Goal: Transaction & Acquisition: Purchase product/service

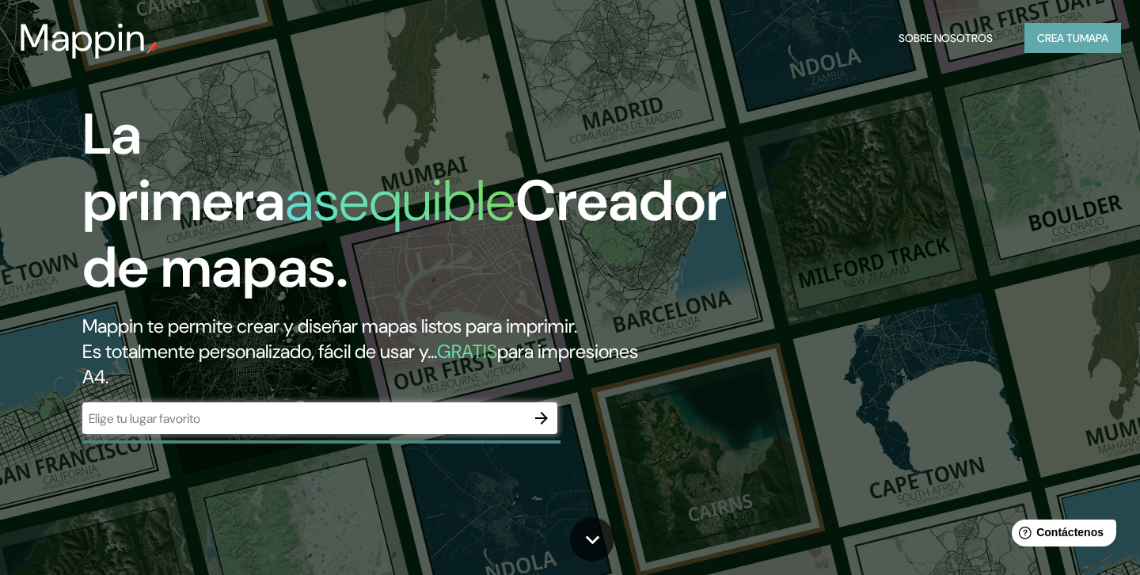
click at [1061, 47] on font "Crea tu" at bounding box center [1058, 38] width 43 height 21
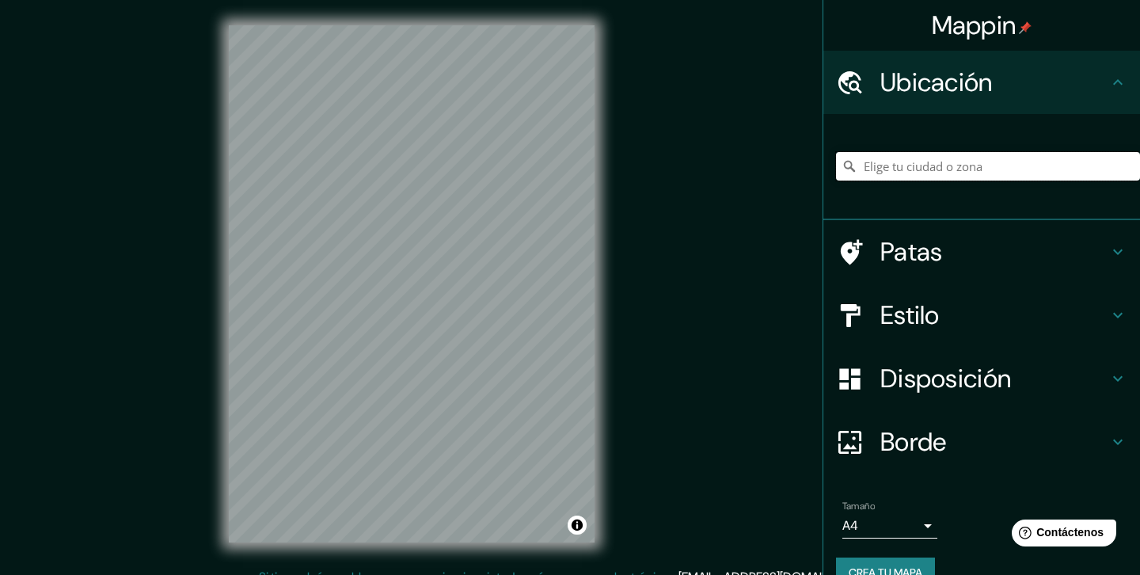
click at [947, 179] on input "Elige tu ciudad o zona" at bounding box center [988, 166] width 304 height 28
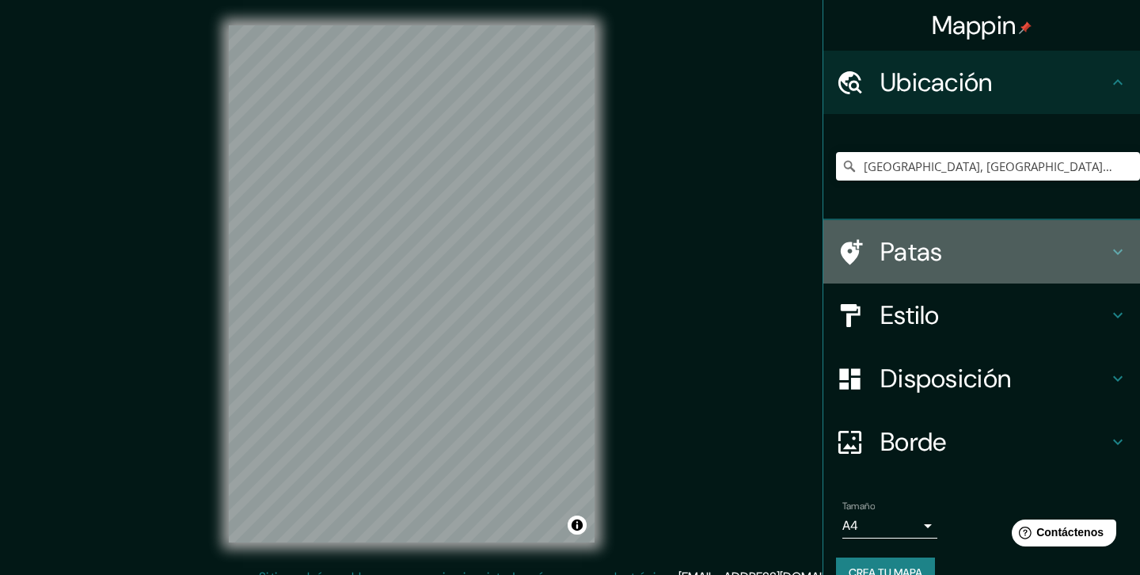
click at [947, 240] on h4 "Patas" at bounding box center [994, 252] width 228 height 32
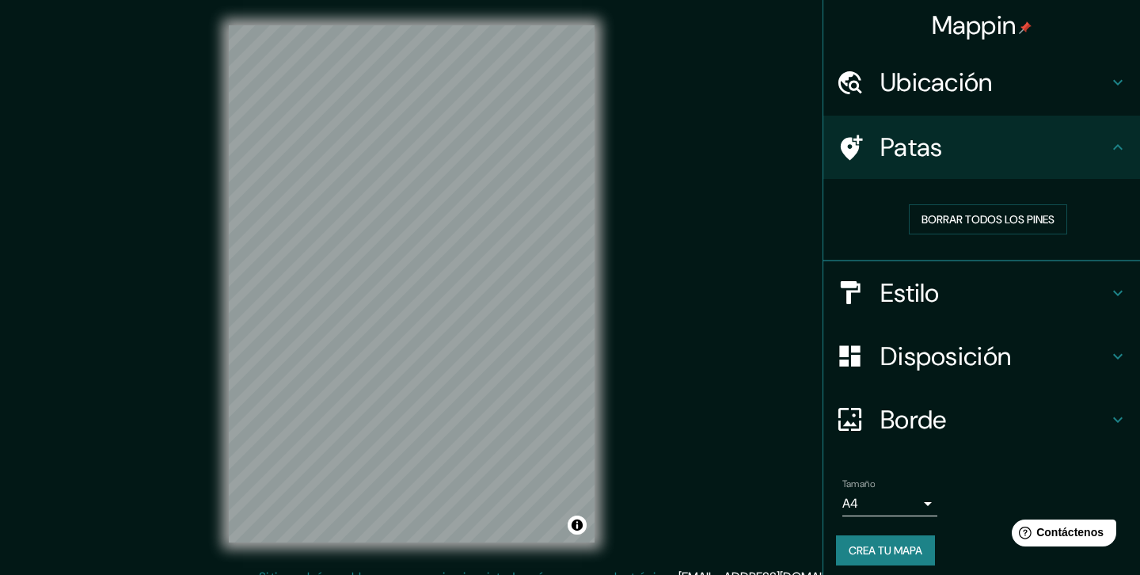
click at [947, 151] on h4 "Patas" at bounding box center [994, 147] width 228 height 32
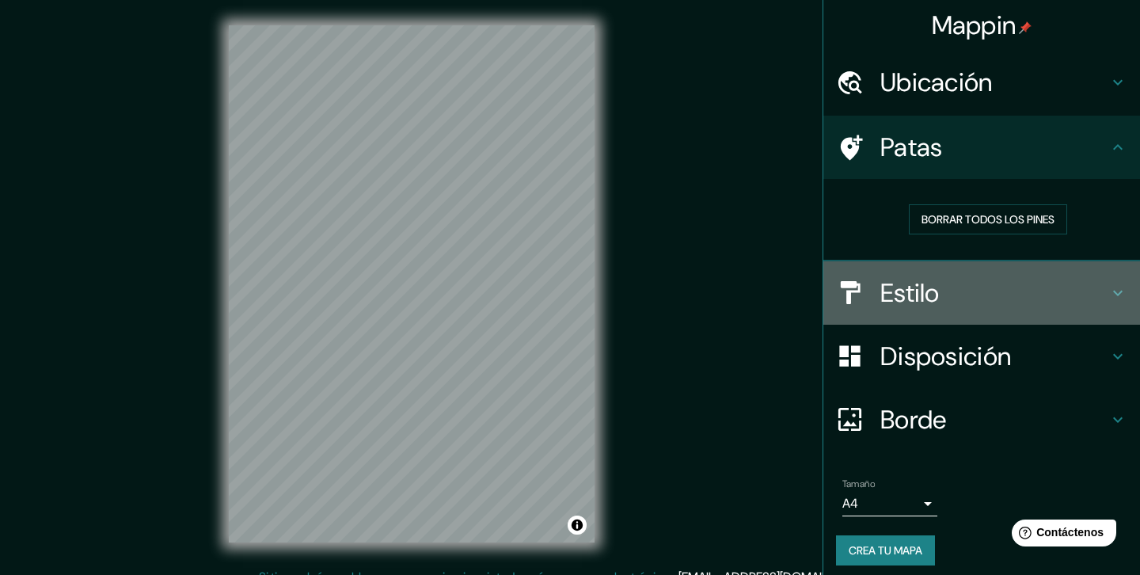
click at [923, 290] on font "Estilo" at bounding box center [909, 292] width 59 height 33
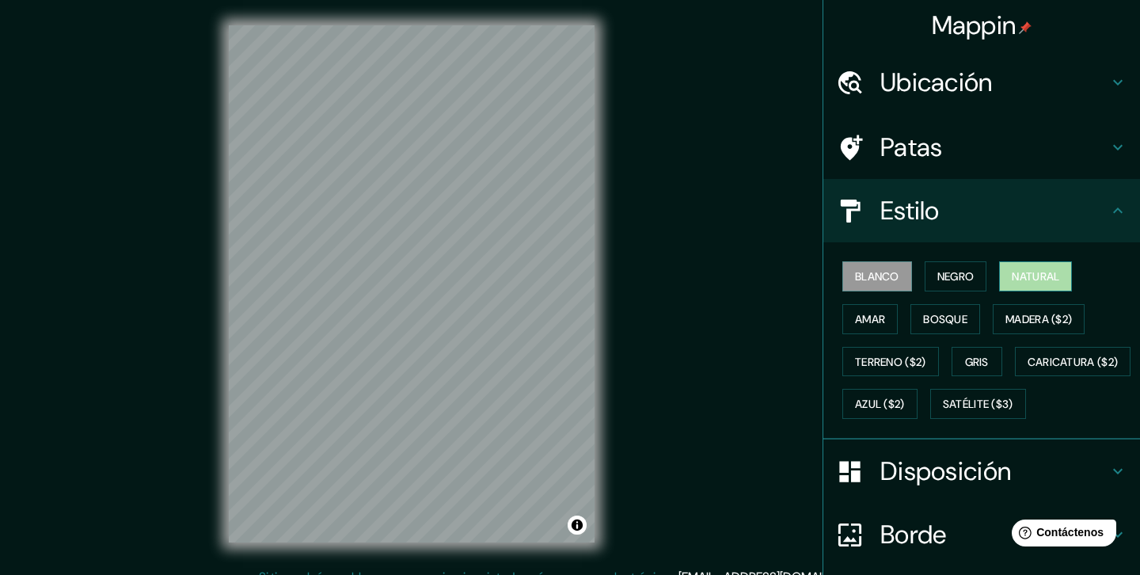
click at [1026, 274] on font "Natural" at bounding box center [1034, 276] width 47 height 14
click at [885, 317] on font "Amar" at bounding box center [870, 319] width 30 height 14
click at [879, 284] on font "Blanco" at bounding box center [877, 276] width 44 height 21
click at [926, 360] on font "Terreno ($2)" at bounding box center [890, 362] width 71 height 14
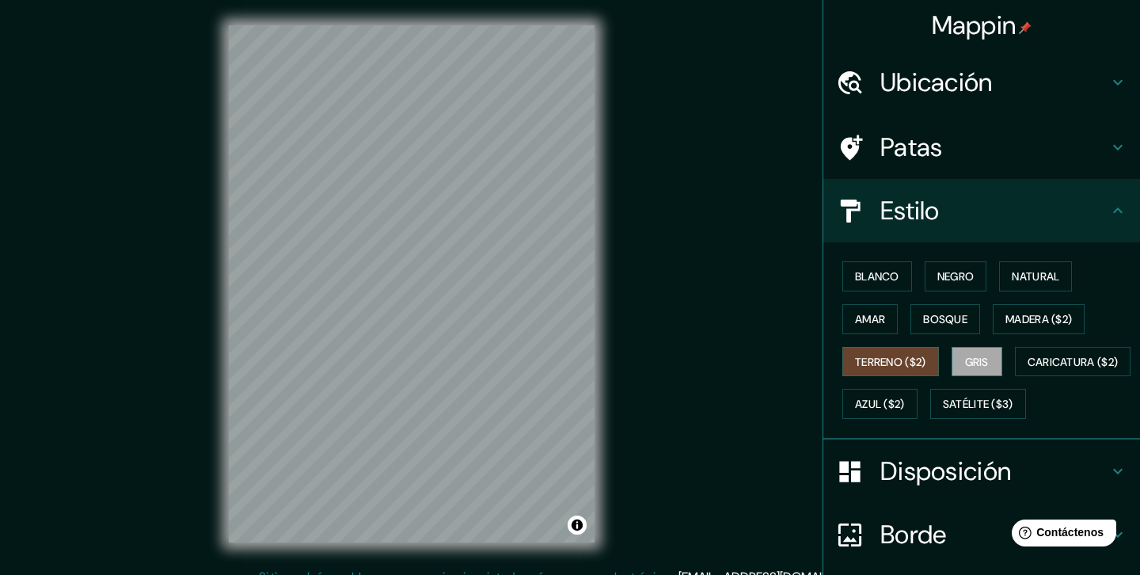
click at [968, 359] on button "Gris" at bounding box center [976, 362] width 51 height 30
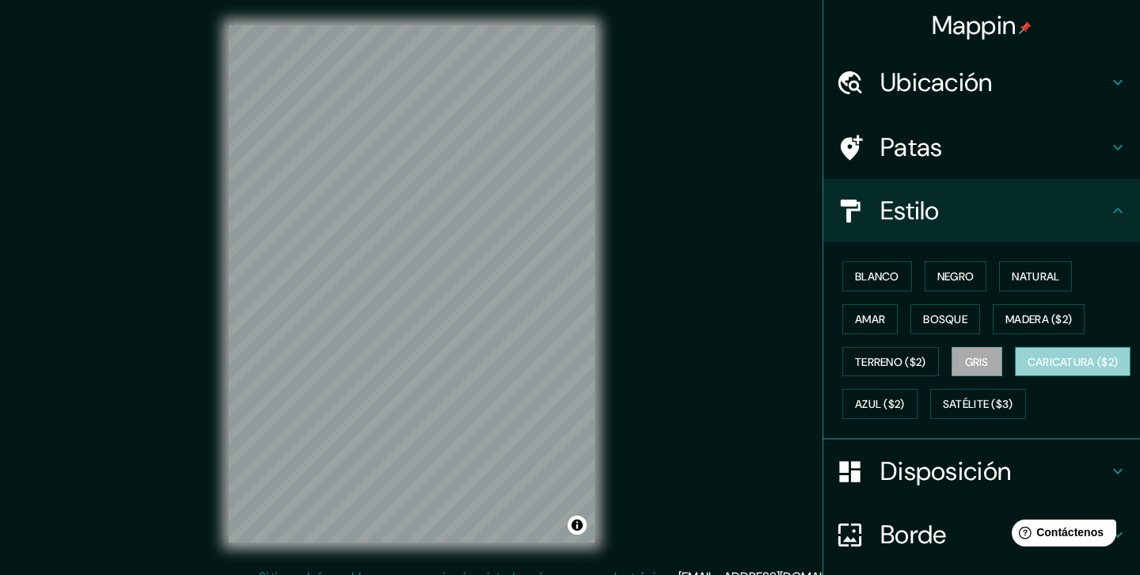
click at [1027, 369] on font "Caricatura ($2)" at bounding box center [1072, 362] width 91 height 14
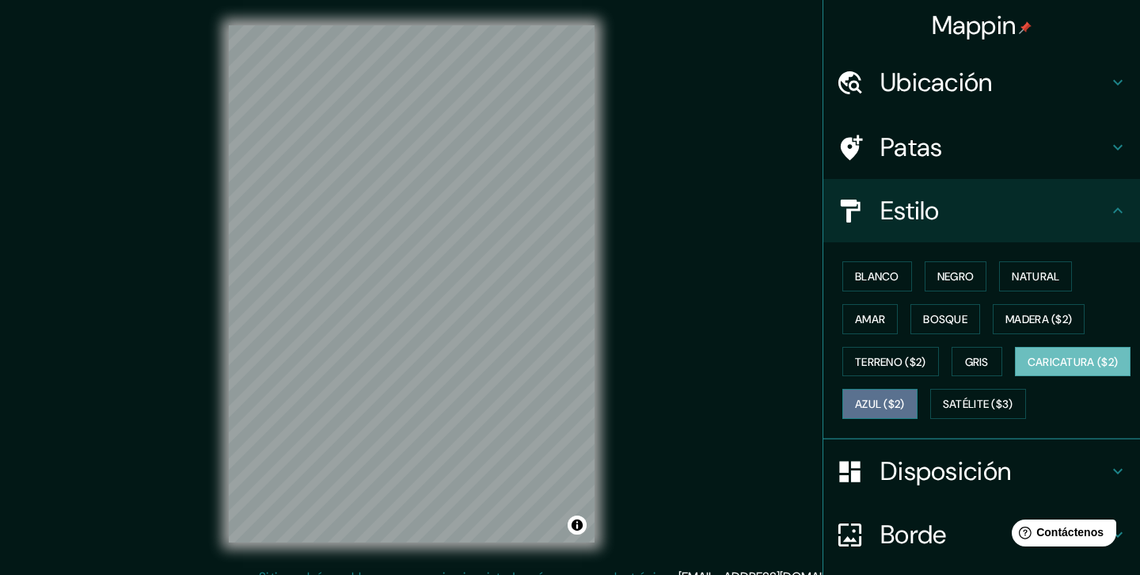
click at [905, 405] on font "Azul ($2)" at bounding box center [880, 404] width 50 height 14
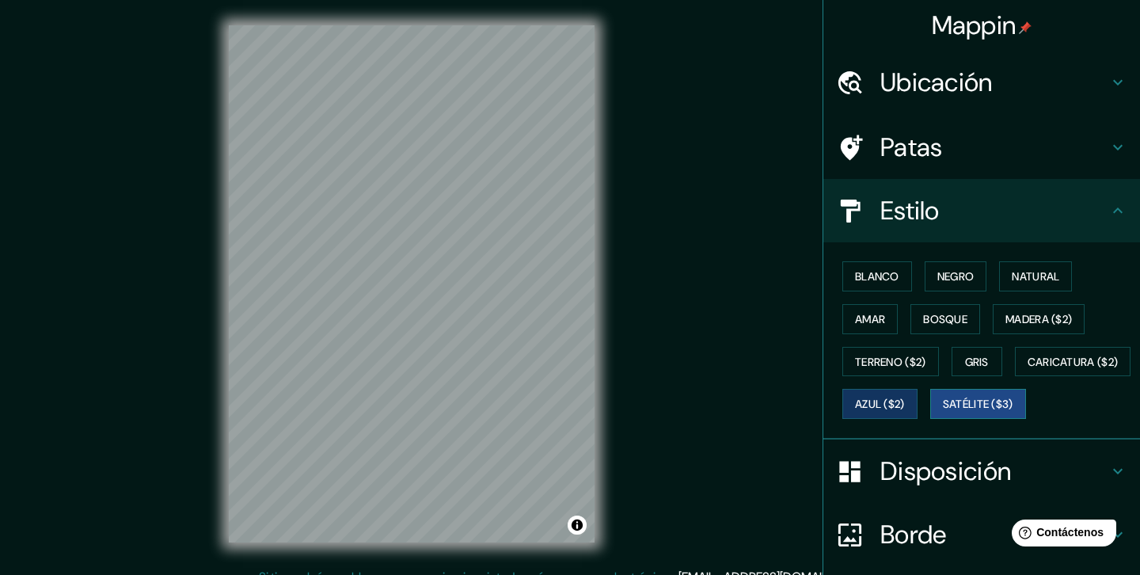
click at [932, 419] on button "Satélite ($3)" at bounding box center [978, 404] width 96 height 30
click at [898, 279] on font "Blanco" at bounding box center [877, 276] width 44 height 14
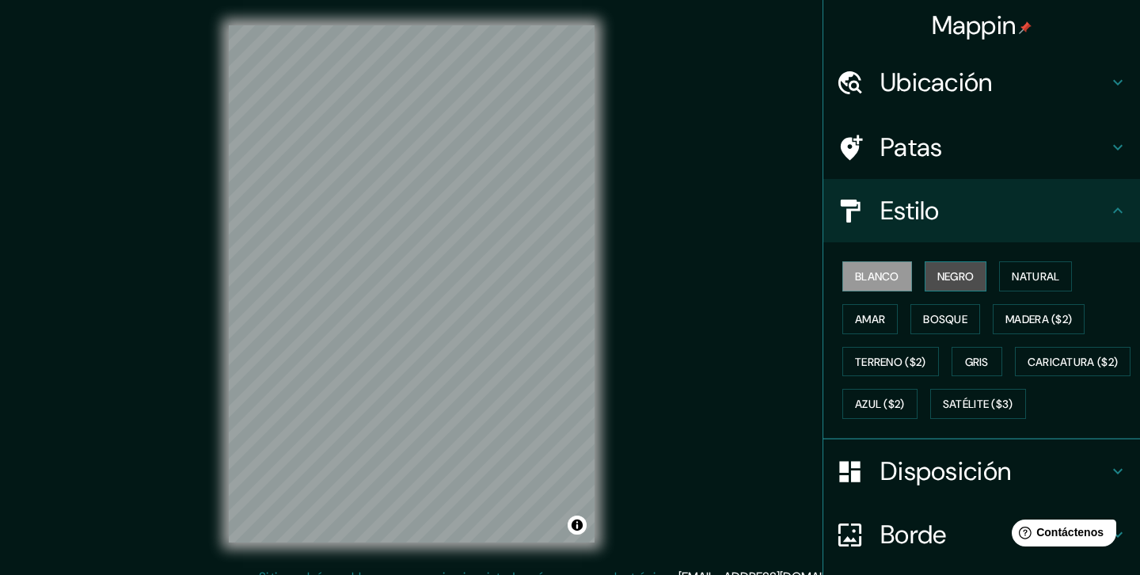
click at [943, 275] on font "Negro" at bounding box center [955, 276] width 37 height 14
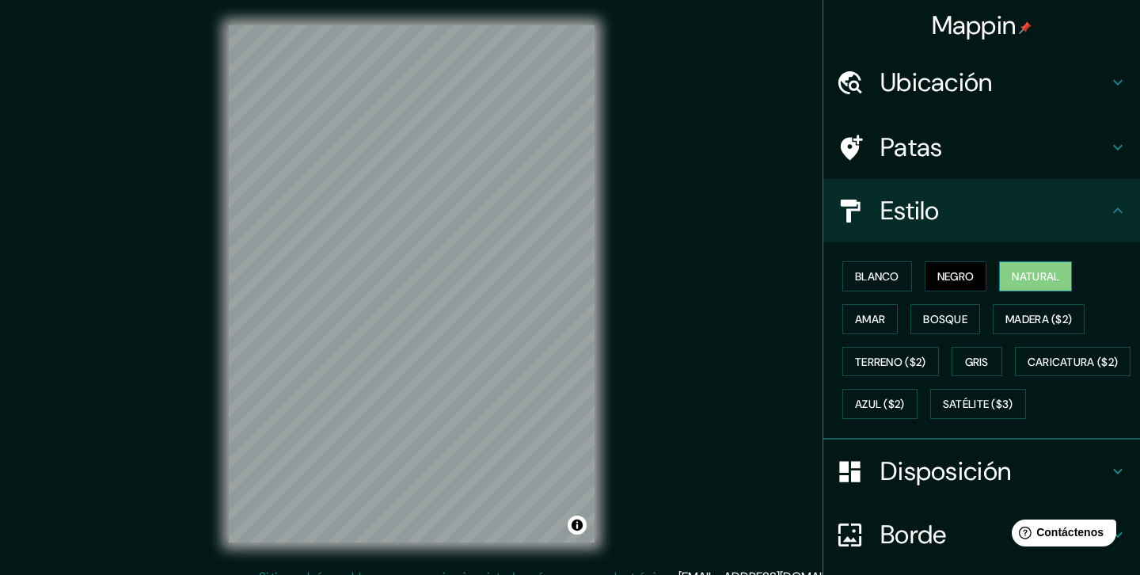
click at [1055, 267] on font "Natural" at bounding box center [1034, 276] width 47 height 21
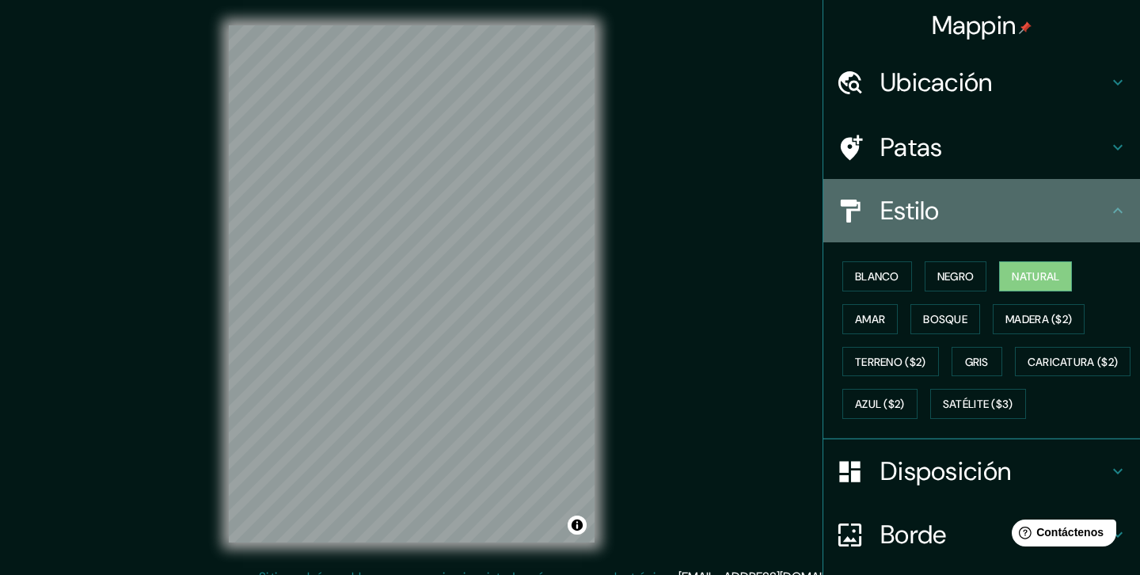
click at [996, 211] on h4 "Estilo" at bounding box center [994, 211] width 228 height 32
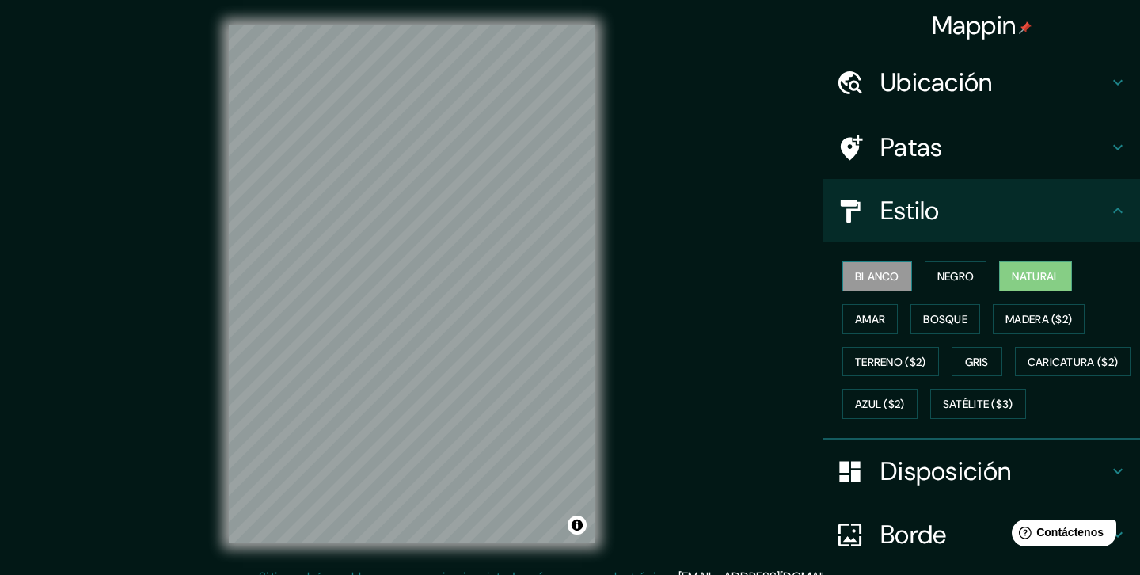
click at [864, 279] on font "Blanco" at bounding box center [877, 276] width 44 height 14
click at [1118, 212] on icon at bounding box center [1117, 210] width 19 height 19
click at [1121, 210] on icon at bounding box center [1117, 210] width 19 height 19
click at [1118, 214] on icon at bounding box center [1117, 210] width 19 height 19
click at [956, 488] on font "Disposición" at bounding box center [945, 470] width 131 height 33
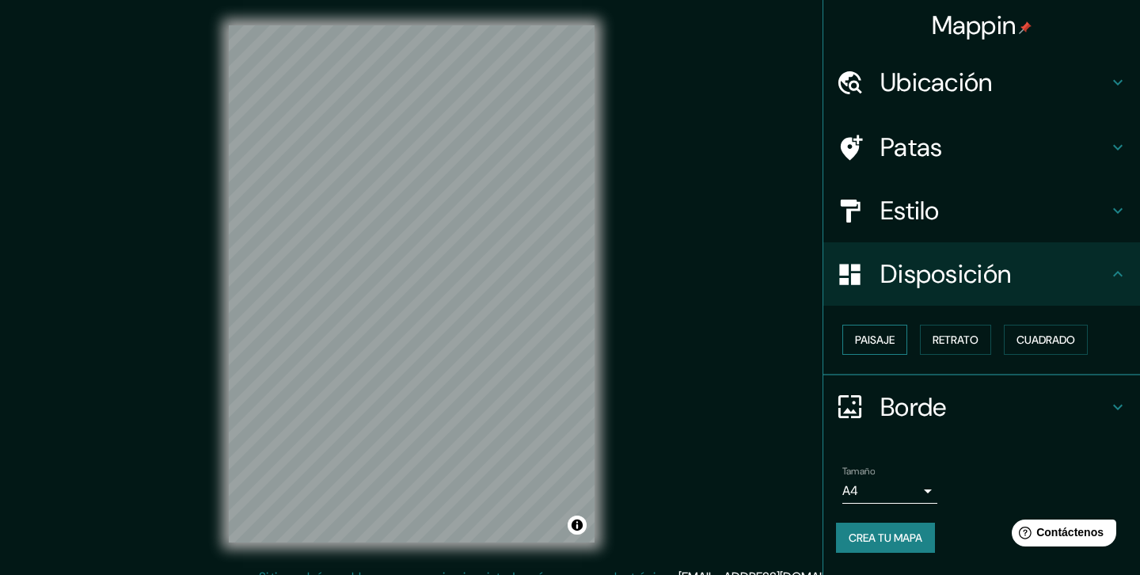
click at [888, 350] on button "Paisaje" at bounding box center [874, 339] width 65 height 30
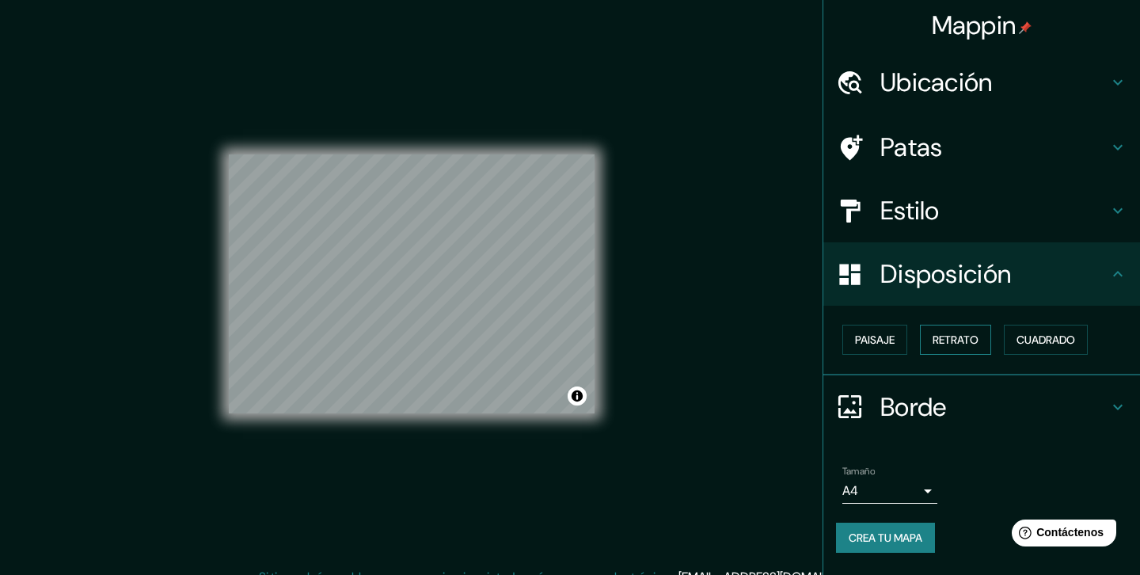
click at [962, 350] on button "Retrato" at bounding box center [955, 339] width 71 height 30
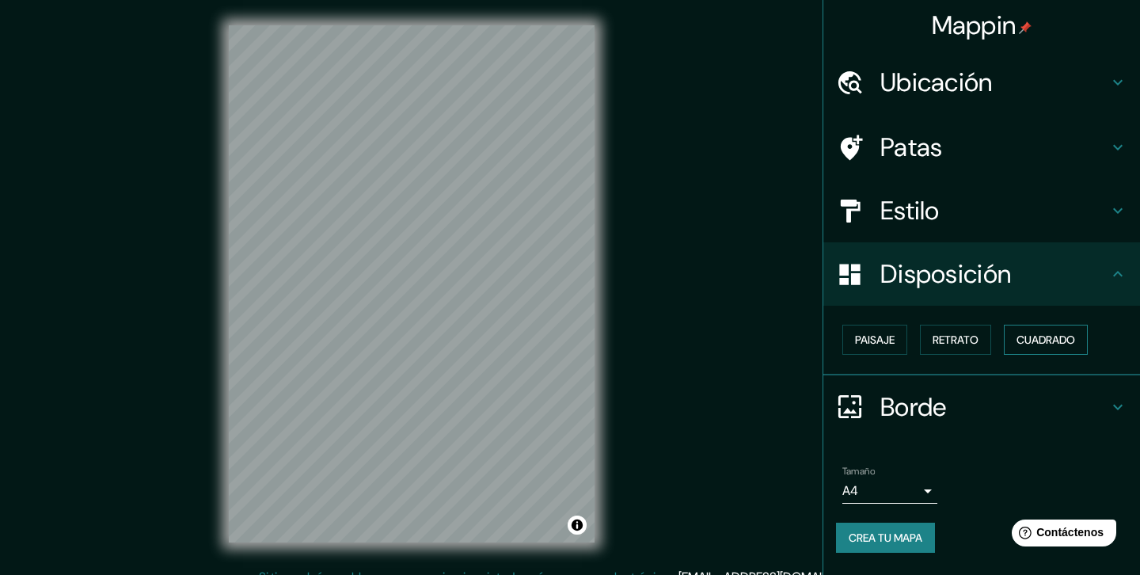
click at [1050, 339] on font "Cuadrado" at bounding box center [1045, 339] width 59 height 14
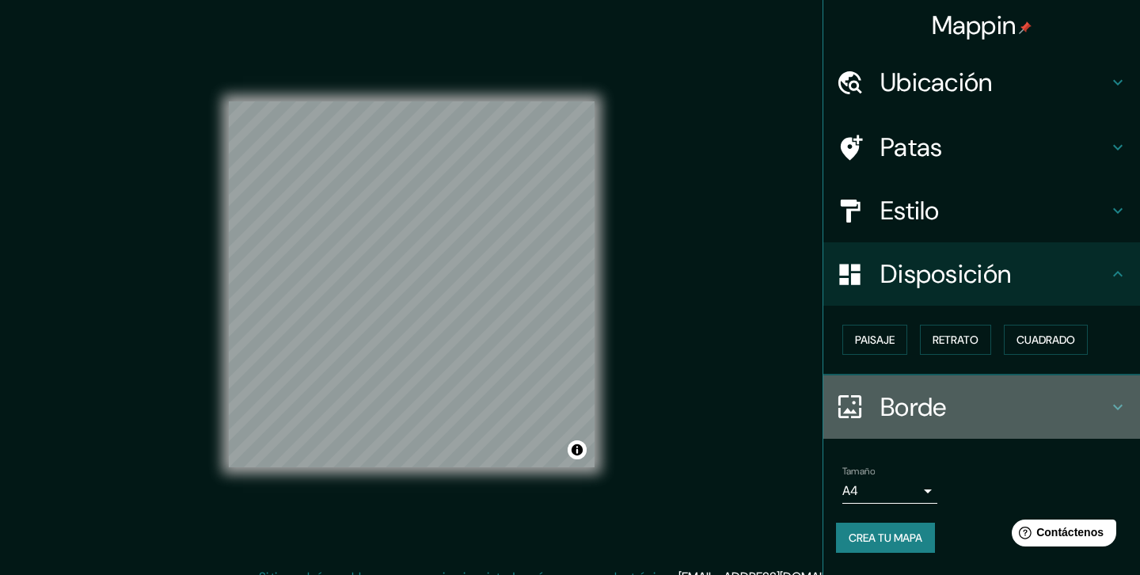
click at [943, 416] on font "Borde" at bounding box center [913, 406] width 66 height 33
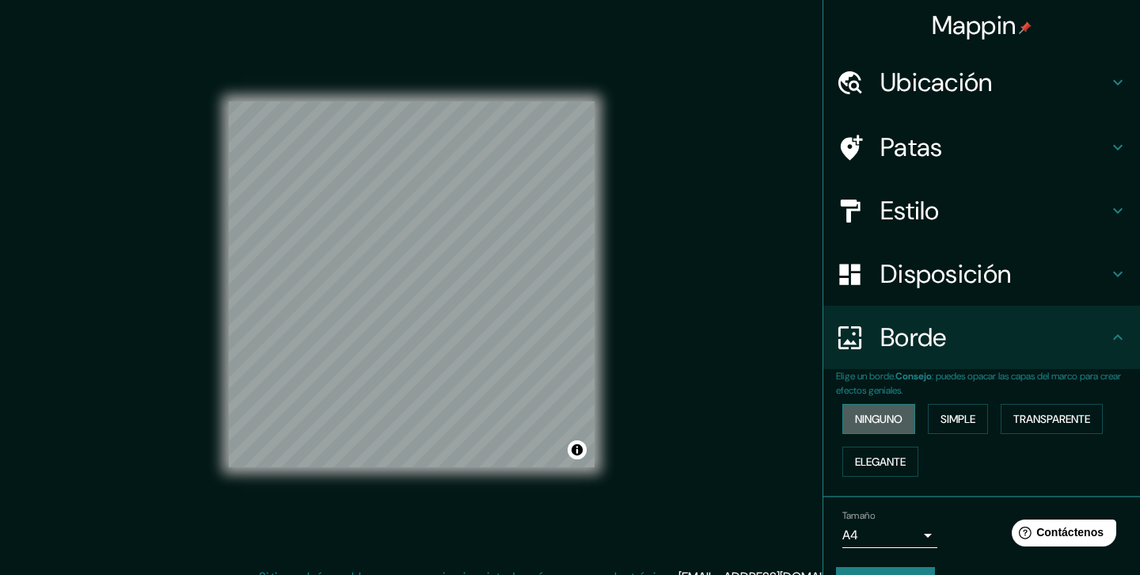
click at [901, 416] on font "Ninguno" at bounding box center [878, 419] width 47 height 14
click at [987, 419] on button "Simple" at bounding box center [958, 419] width 60 height 30
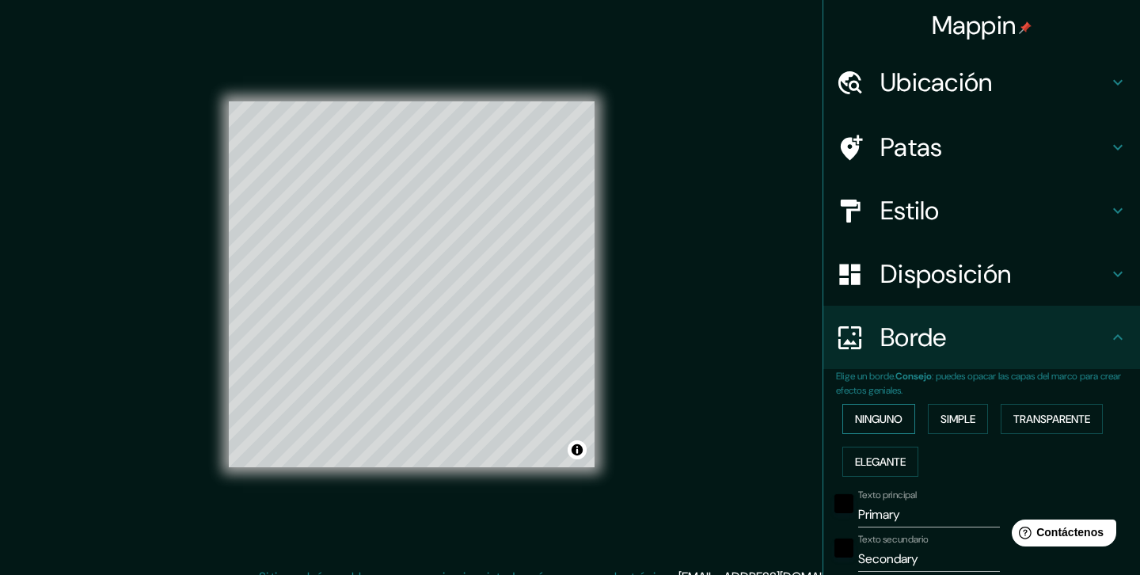
click at [868, 414] on font "Ninguno" at bounding box center [878, 419] width 47 height 14
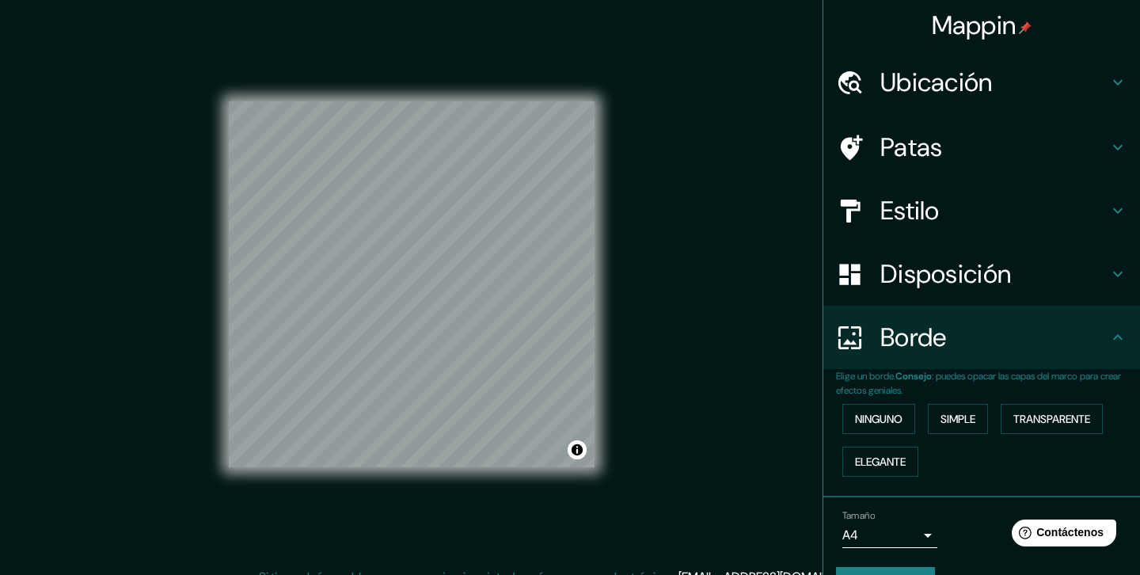
click at [931, 321] on font "Borde" at bounding box center [913, 337] width 66 height 33
click at [940, 79] on font "Ubicación" at bounding box center [936, 82] width 112 height 33
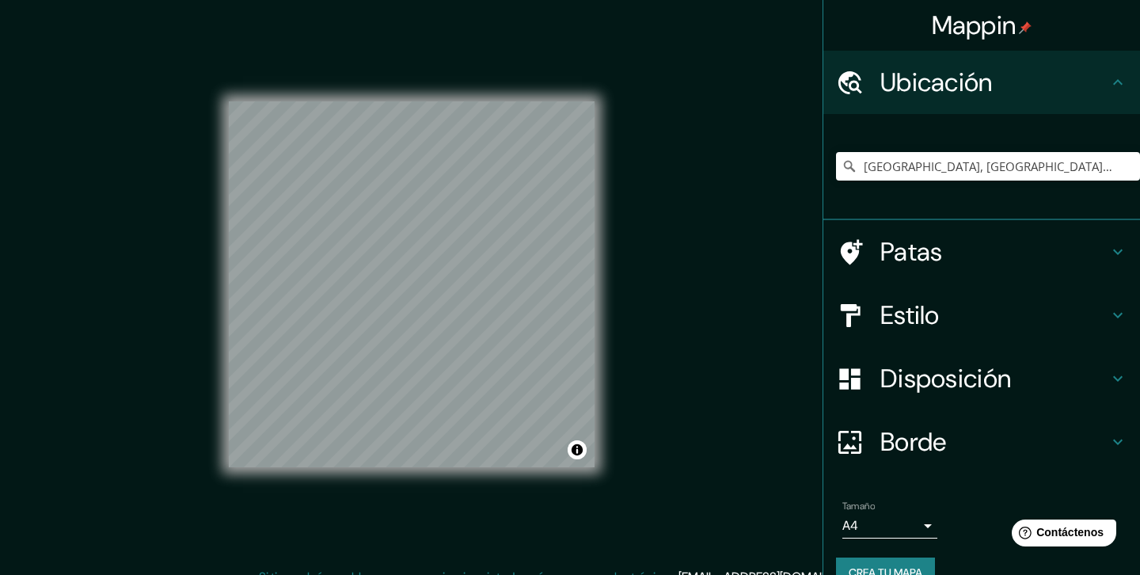
click at [923, 251] on font "Patas" at bounding box center [911, 251] width 63 height 33
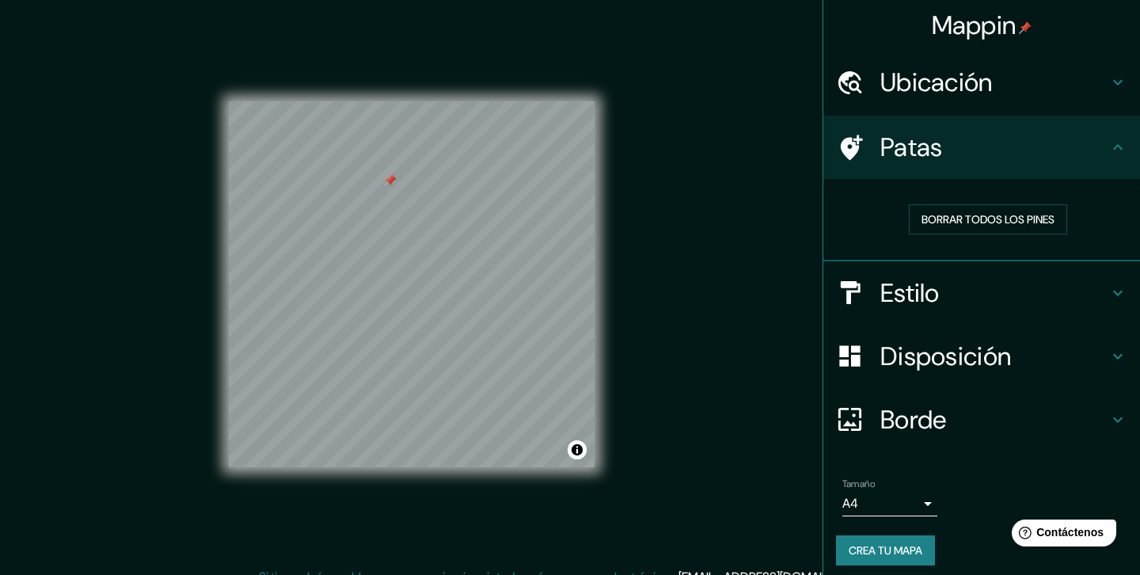
click at [943, 87] on font "Ubicación" at bounding box center [936, 82] width 112 height 33
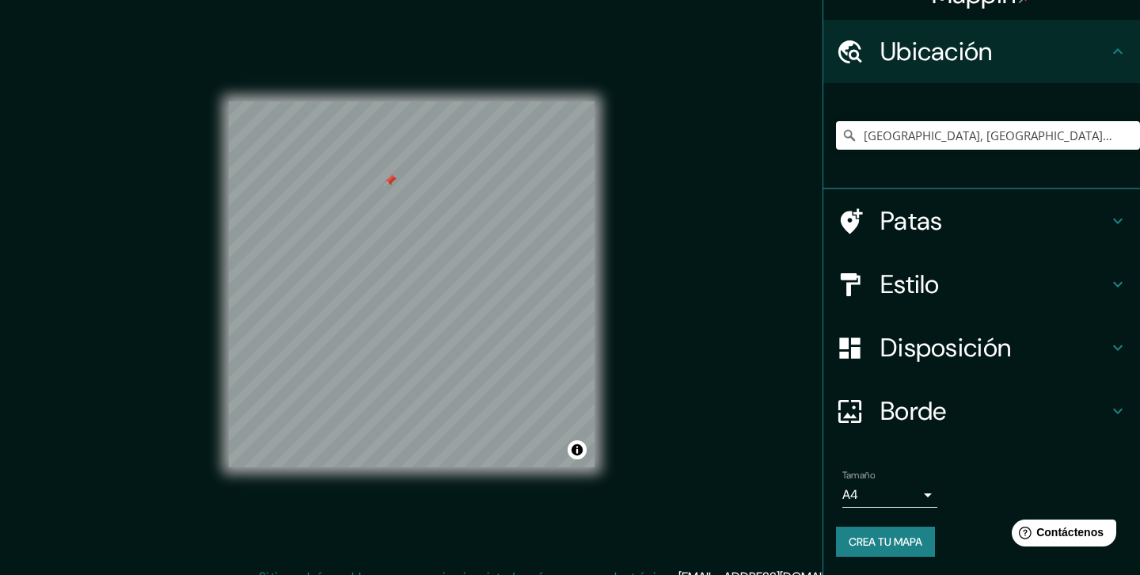
scroll to position [18, 0]
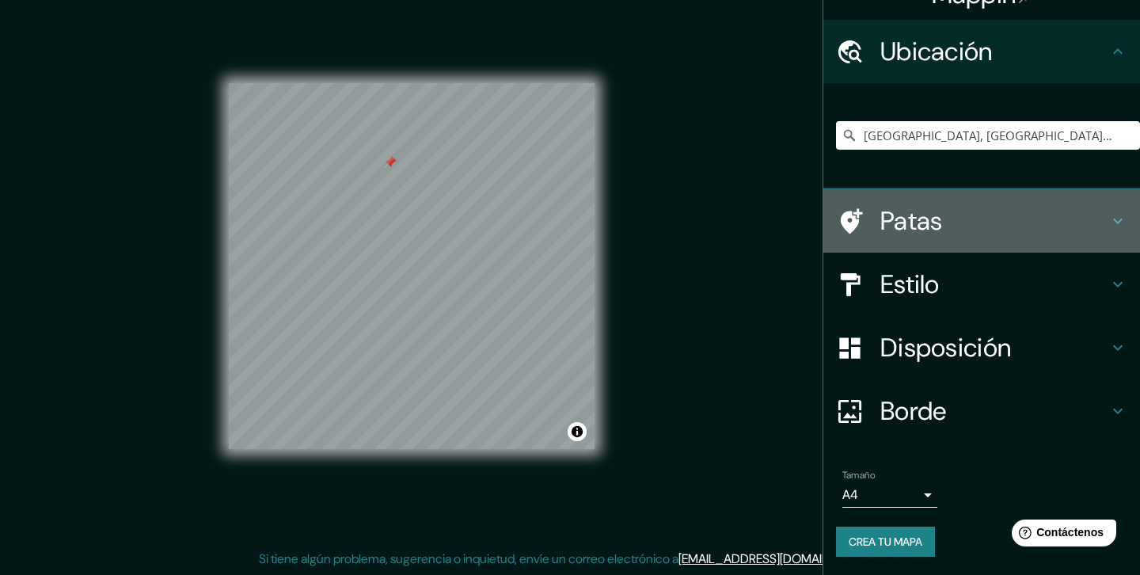
click at [916, 226] on font "Patas" at bounding box center [911, 220] width 63 height 33
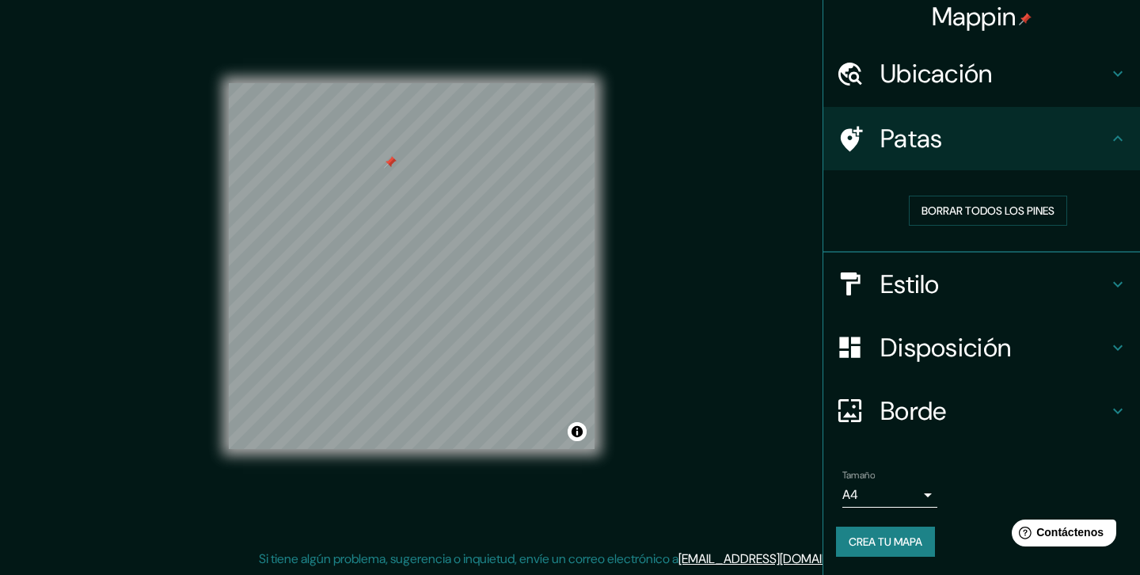
scroll to position [9, 0]
click at [973, 216] on font "Borrar todos los pines" at bounding box center [987, 210] width 133 height 14
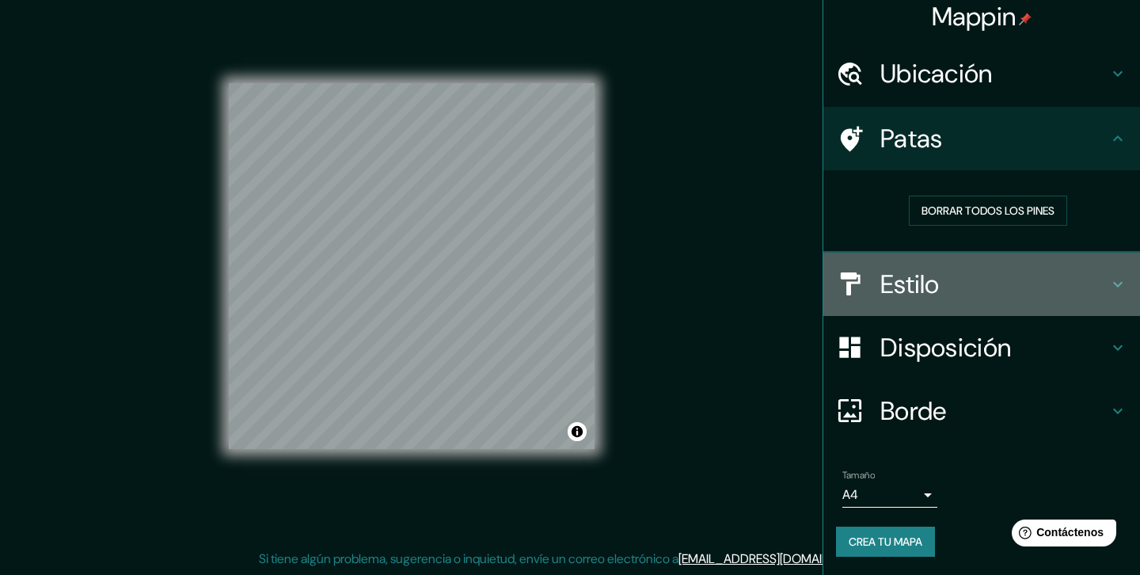
click at [946, 279] on h4 "Estilo" at bounding box center [994, 284] width 228 height 32
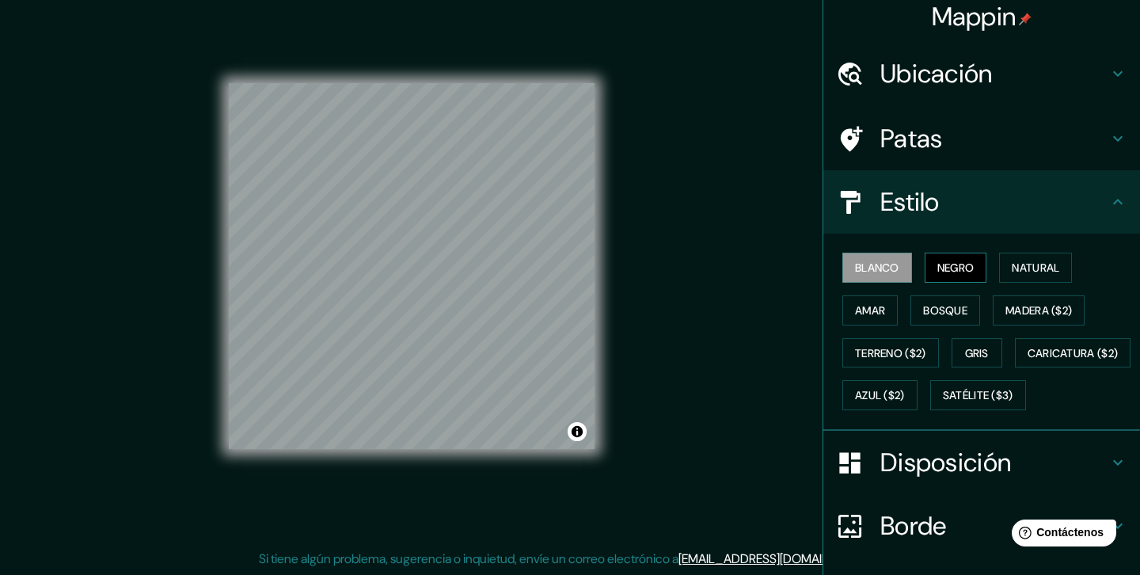
click at [959, 270] on font "Negro" at bounding box center [955, 267] width 37 height 14
click at [1023, 263] on font "Natural" at bounding box center [1034, 267] width 47 height 14
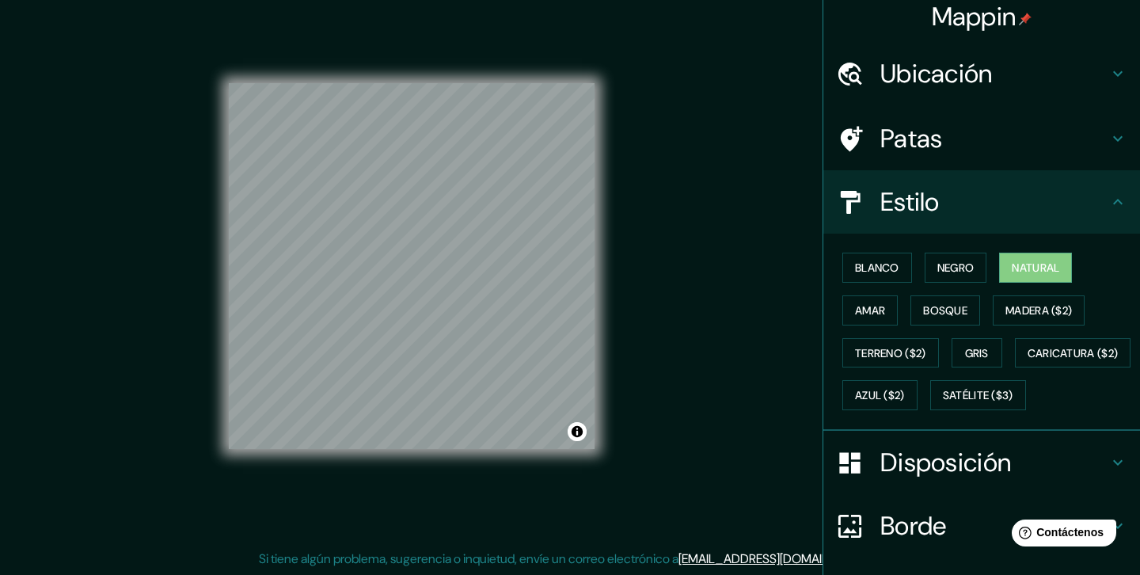
click at [943, 150] on h4 "Patas" at bounding box center [994, 139] width 228 height 32
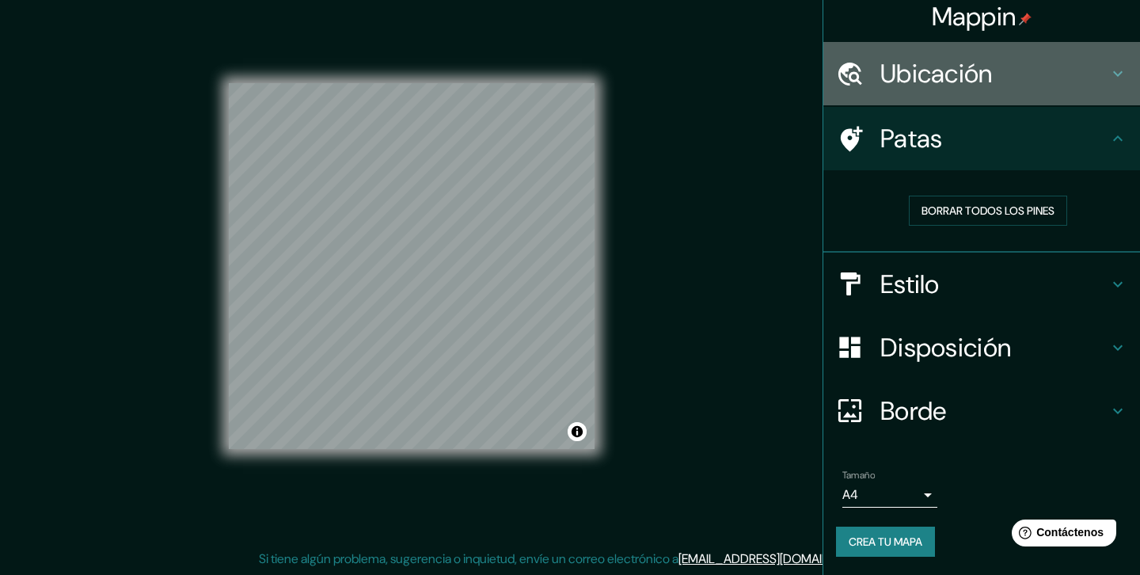
click at [935, 86] on font "Ubicación" at bounding box center [936, 73] width 112 height 33
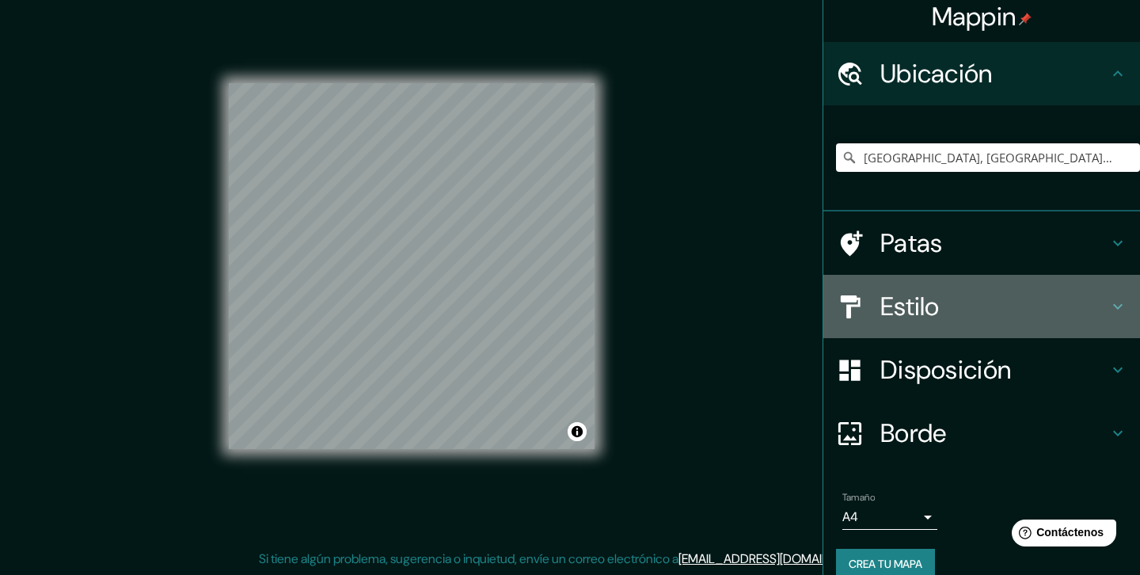
click at [924, 302] on font "Estilo" at bounding box center [909, 306] width 59 height 33
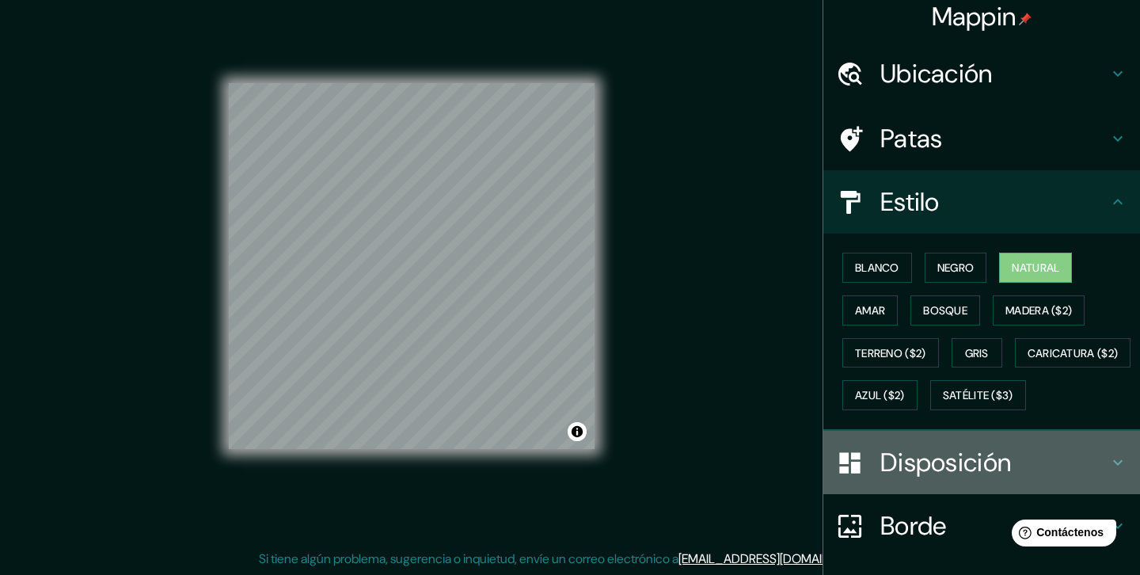
click at [927, 479] on font "Disposición" at bounding box center [945, 462] width 131 height 33
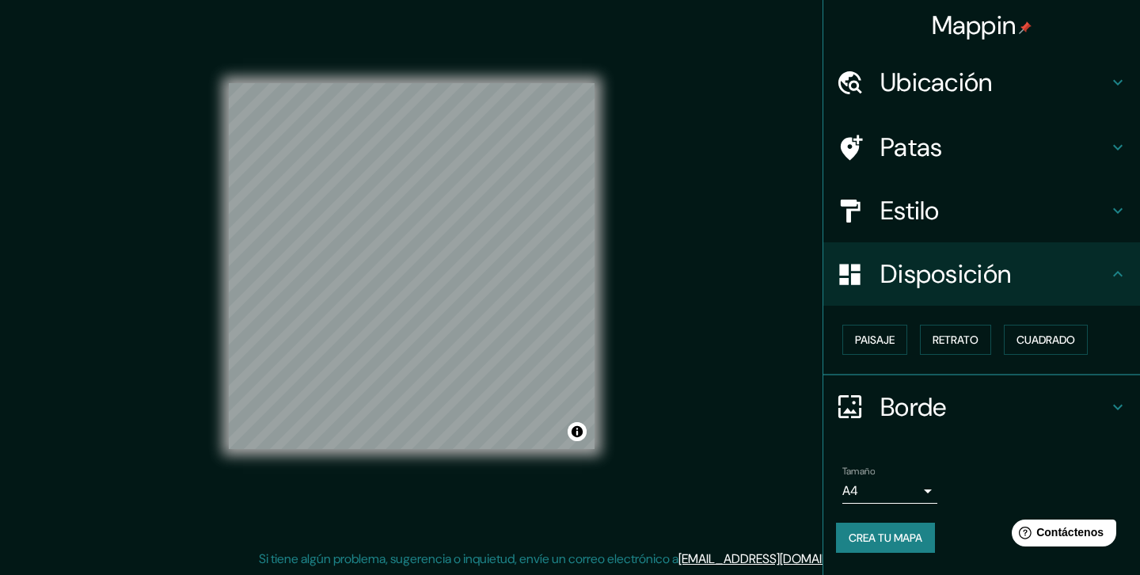
scroll to position [0, 0]
click at [886, 342] on font "Paisaje" at bounding box center [875, 339] width 40 height 14
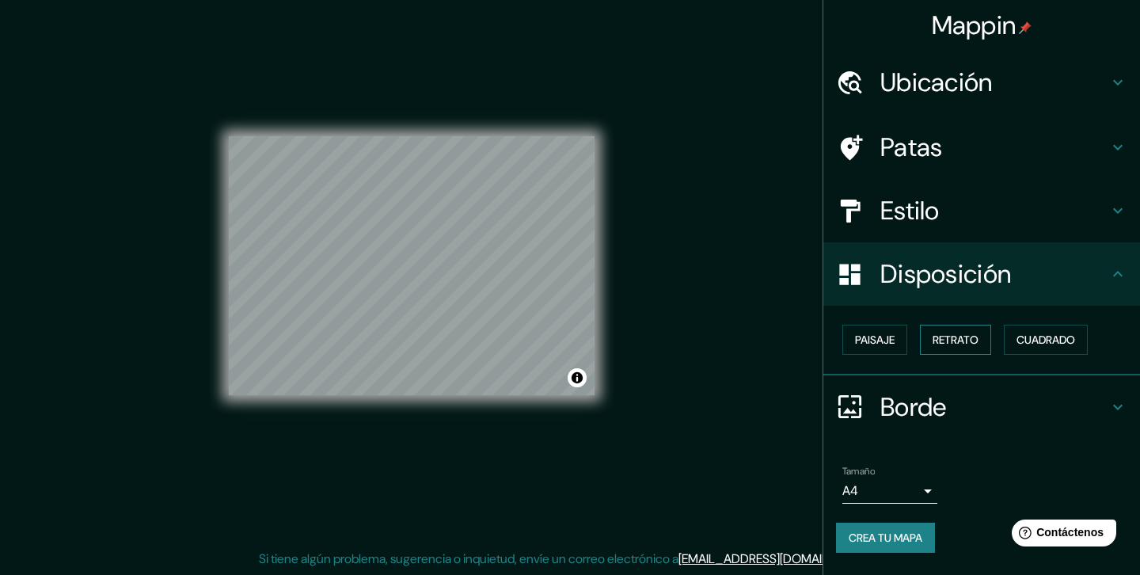
click at [950, 335] on font "Retrato" at bounding box center [955, 339] width 46 height 14
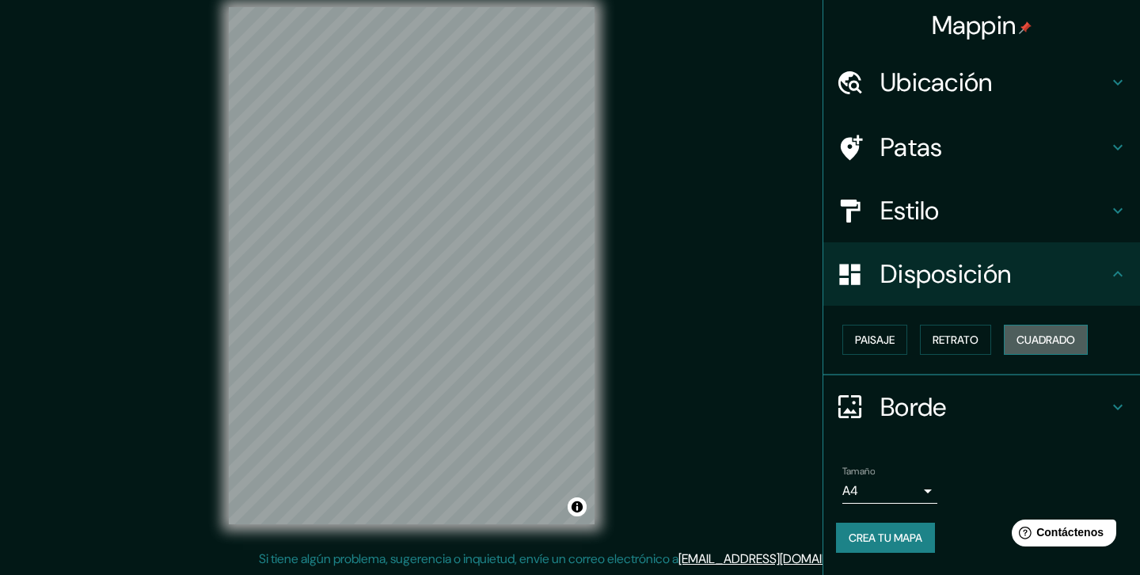
click at [1049, 345] on font "Cuadrado" at bounding box center [1045, 339] width 59 height 14
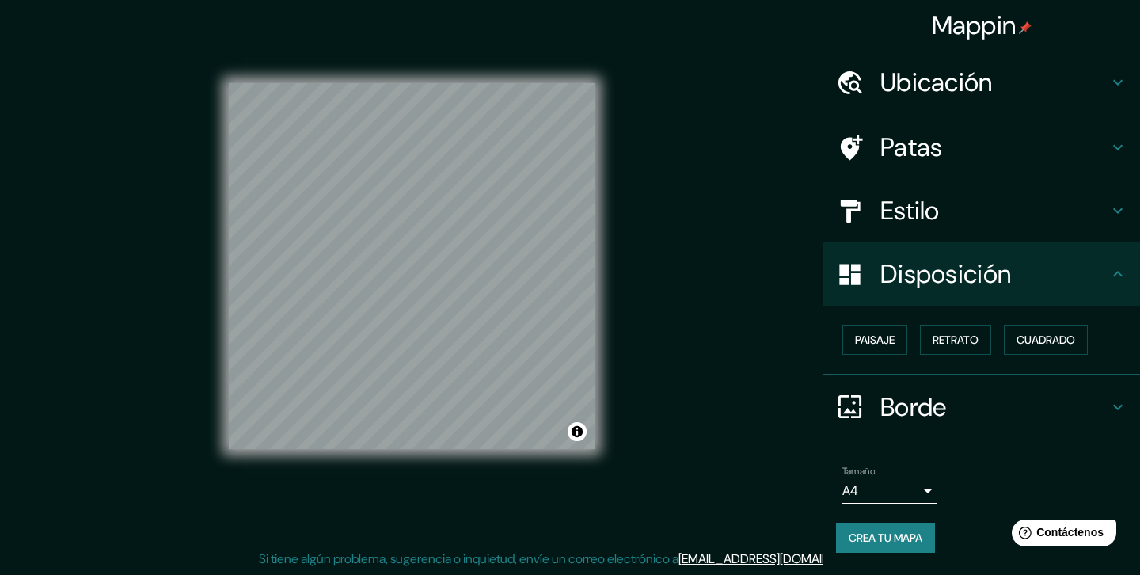
click at [960, 416] on h4 "Borde" at bounding box center [994, 407] width 228 height 32
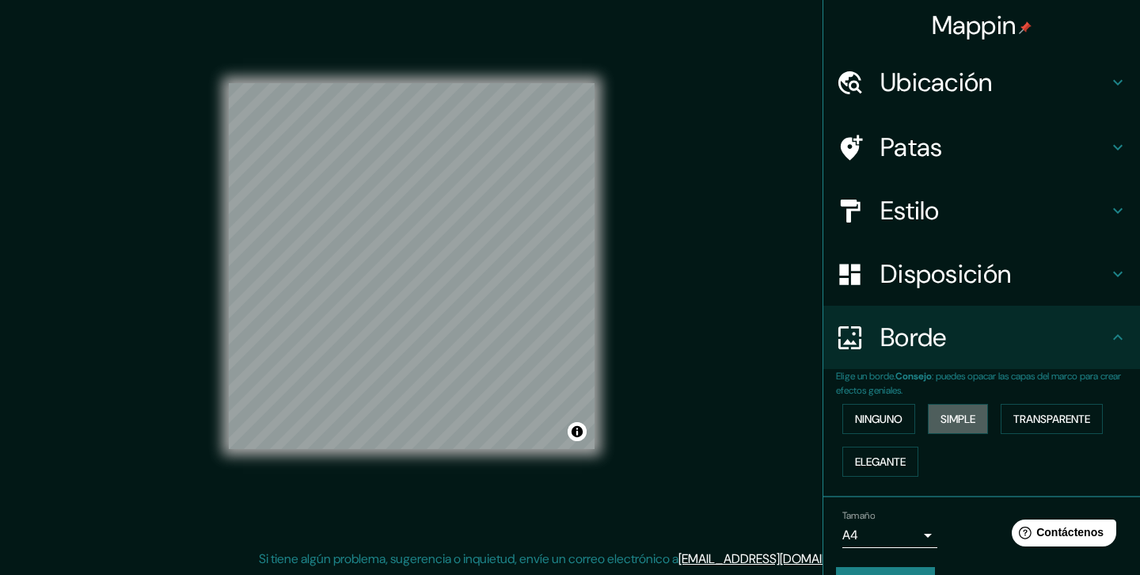
click at [960, 416] on font "Simple" at bounding box center [957, 419] width 35 height 14
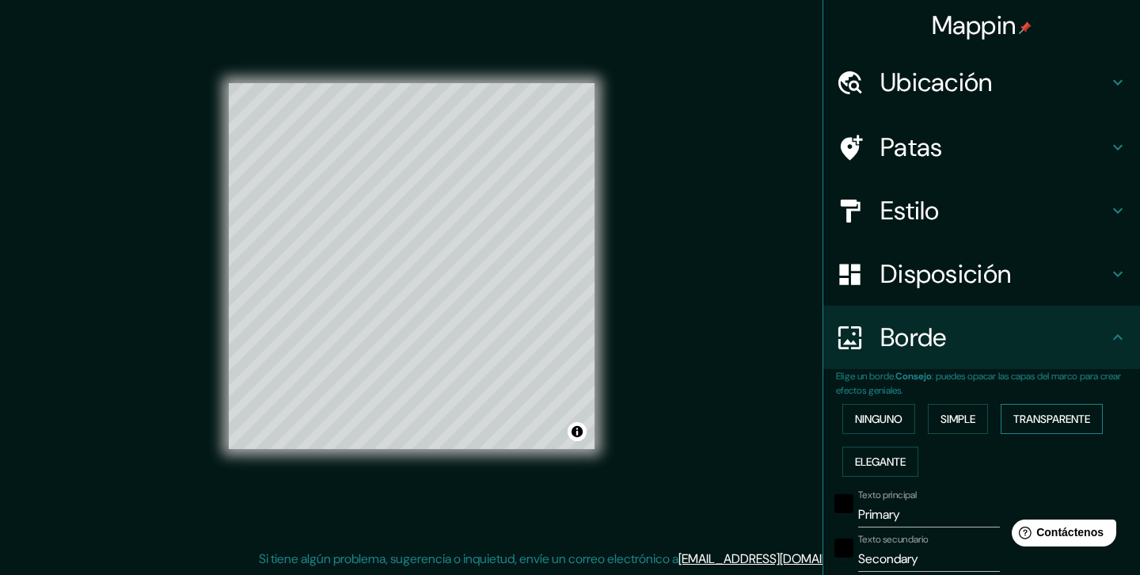
click at [1070, 421] on font "Transparente" at bounding box center [1051, 419] width 77 height 14
click at [895, 425] on font "Ninguno" at bounding box center [878, 419] width 47 height 14
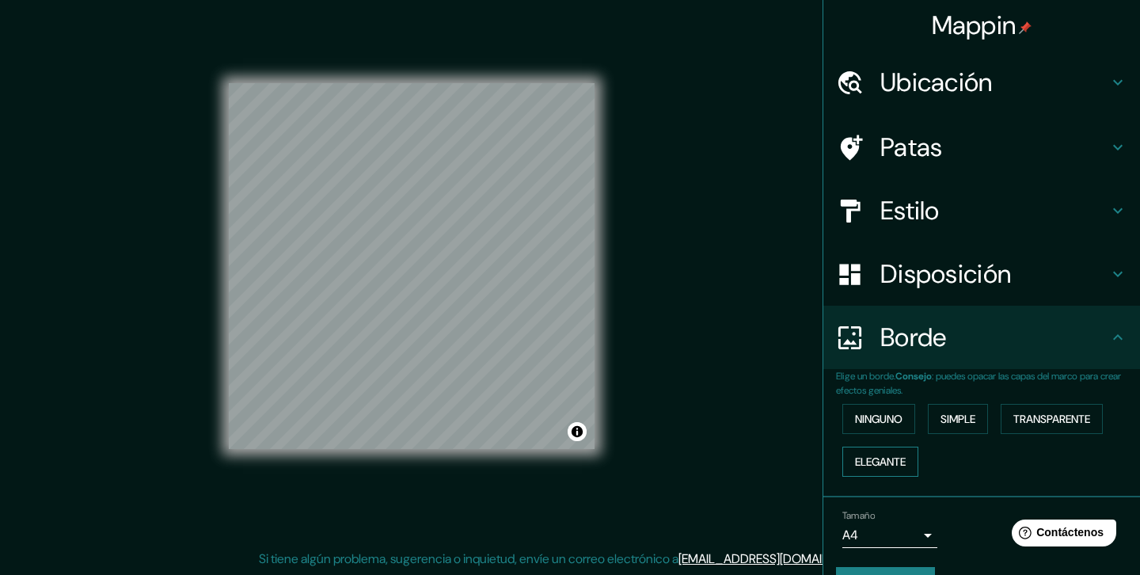
scroll to position [40, 0]
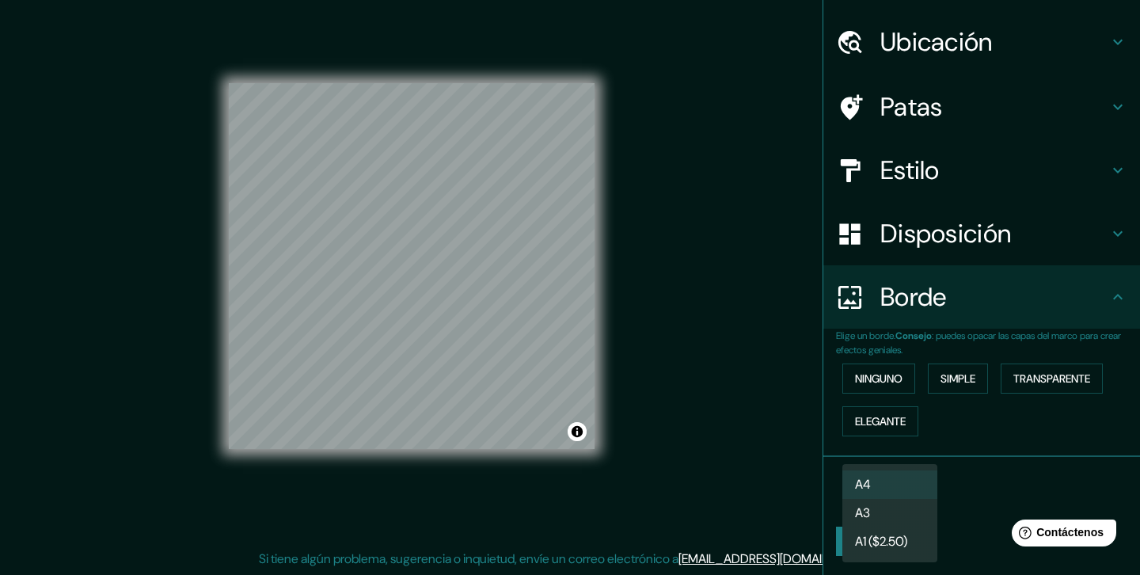
click at [873, 500] on body "Mappin Ubicación [GEOGRAPHIC_DATA], provincia de [GEOGRAPHIC_DATA], [GEOGRAPHIC…" at bounding box center [570, 269] width 1140 height 575
click at [751, 480] on div at bounding box center [570, 287] width 1140 height 575
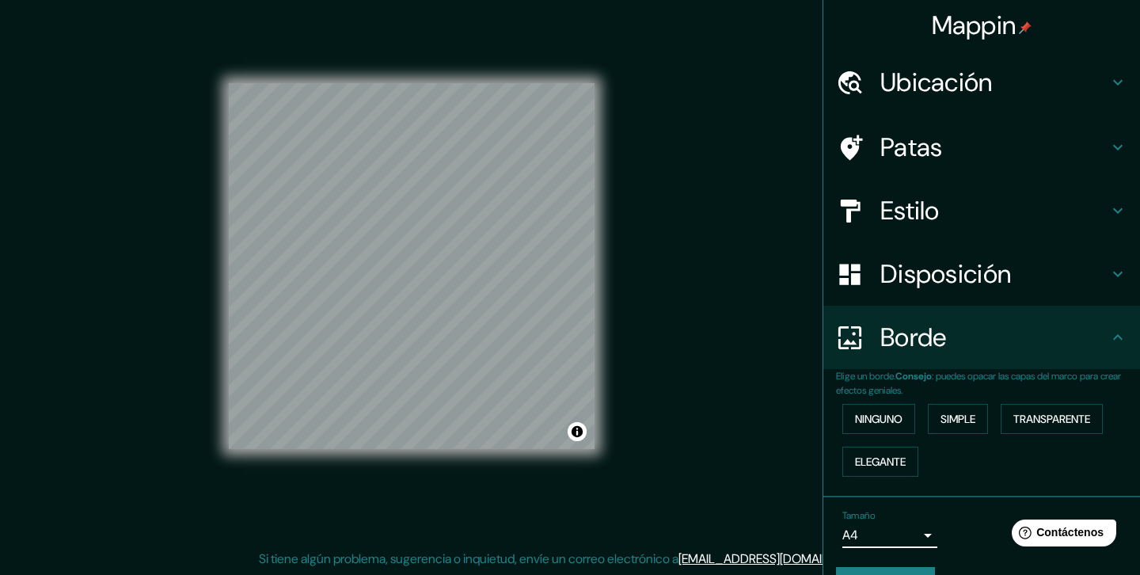
click at [940, 84] on font "Ubicación" at bounding box center [936, 82] width 112 height 33
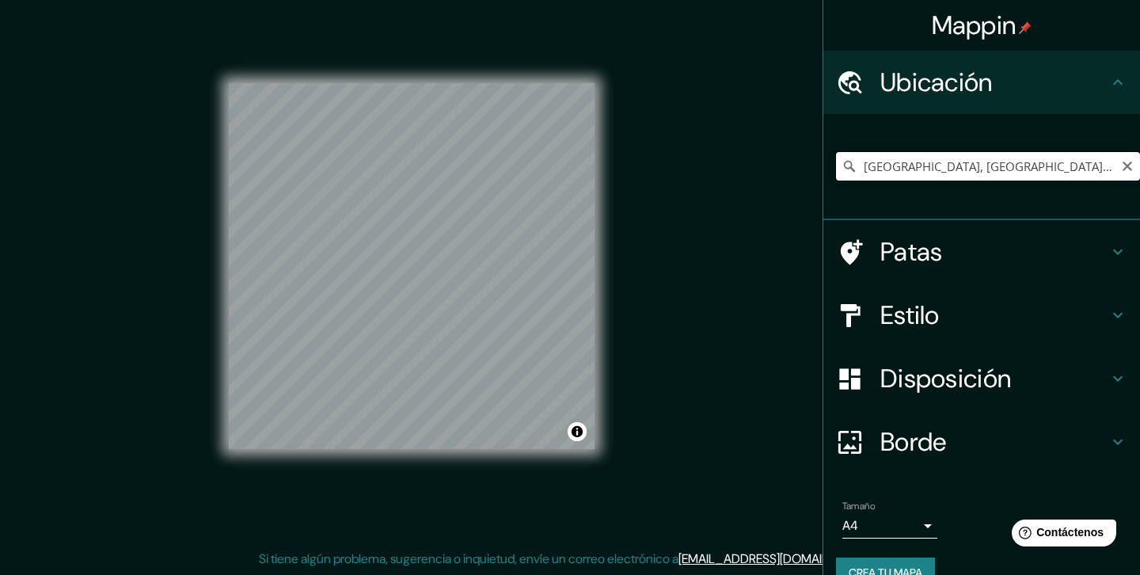
click at [923, 170] on input "[GEOGRAPHIC_DATA], [GEOGRAPHIC_DATA], [GEOGRAPHIC_DATA]" at bounding box center [988, 166] width 304 height 28
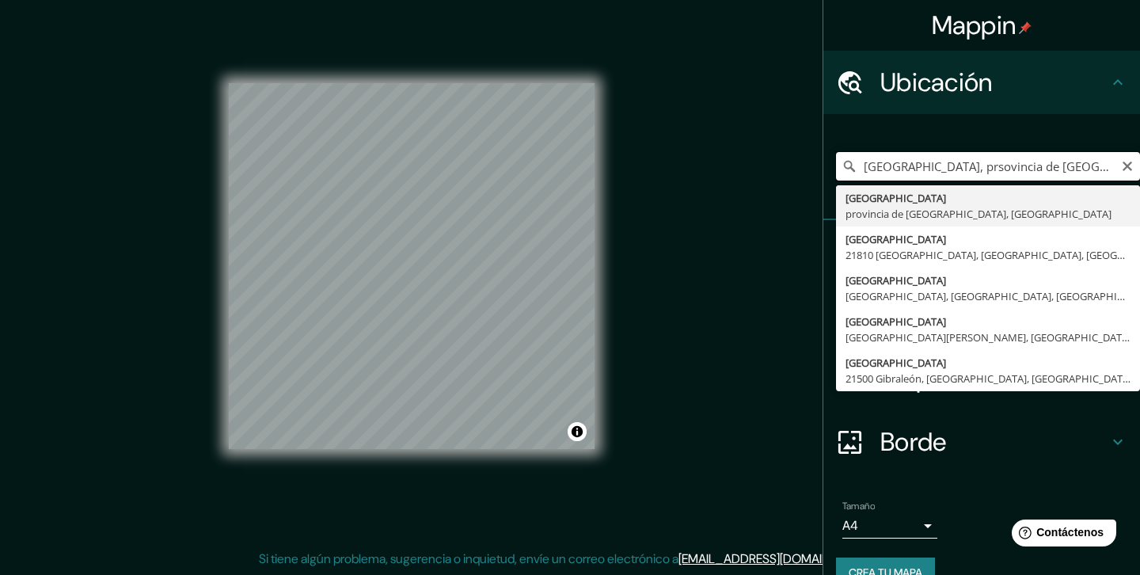
click at [923, 170] on input "[GEOGRAPHIC_DATA], prsovincia de [GEOGRAPHIC_DATA], [GEOGRAPHIC_DATA]" at bounding box center [988, 166] width 304 height 28
type input "c"
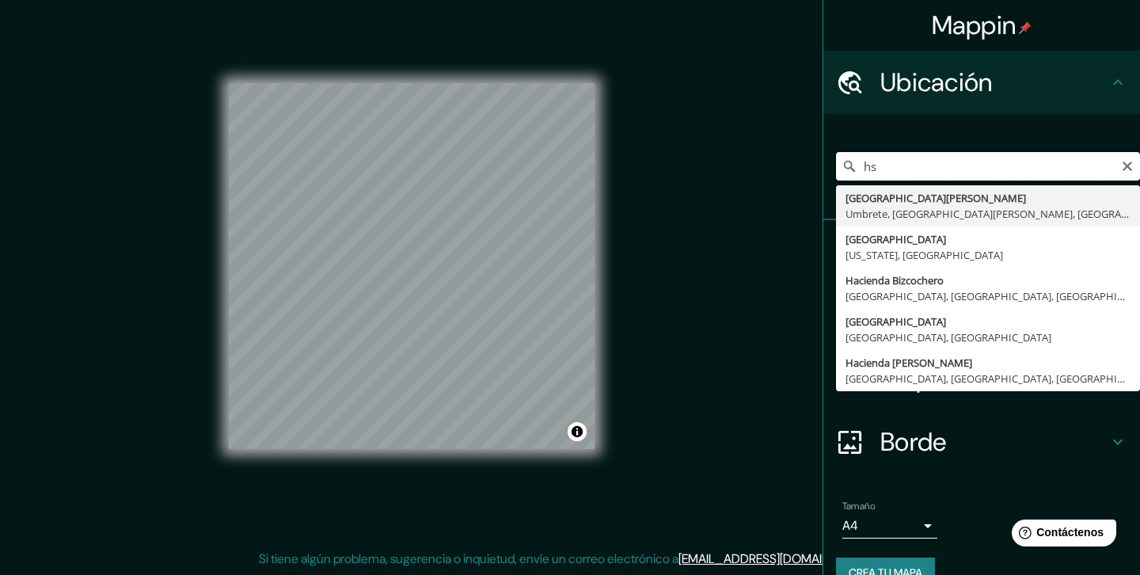
type input "h"
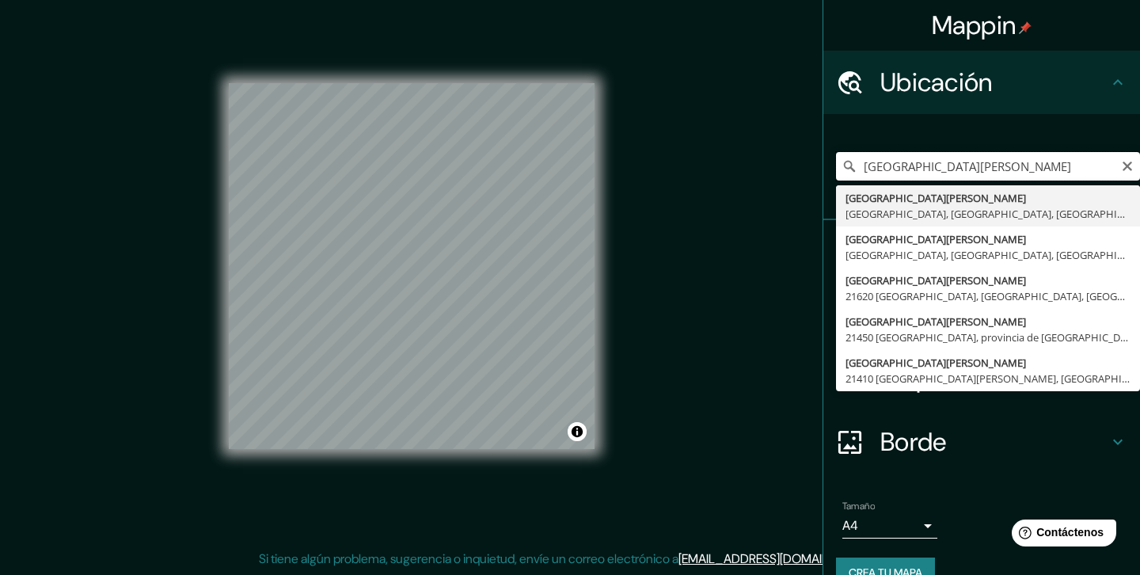
click at [866, 162] on input "[GEOGRAPHIC_DATA][PERSON_NAME]" at bounding box center [988, 166] width 304 height 28
type input "[GEOGRAPHIC_DATA][PERSON_NAME], [GEOGRAPHIC_DATA], [GEOGRAPHIC_DATA]"
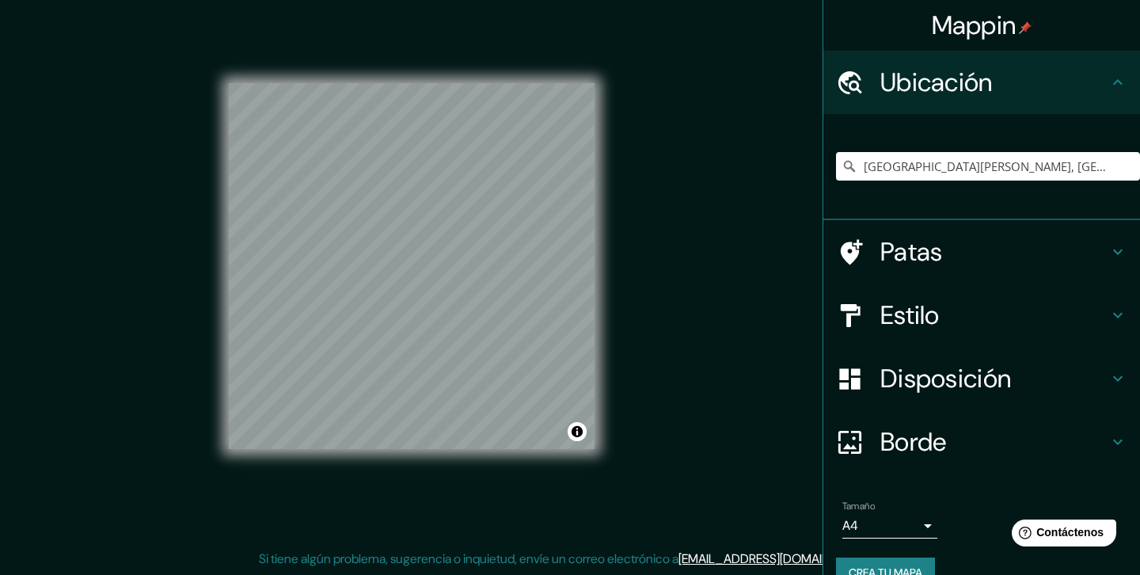
click at [897, 308] on font "Estilo" at bounding box center [909, 314] width 59 height 33
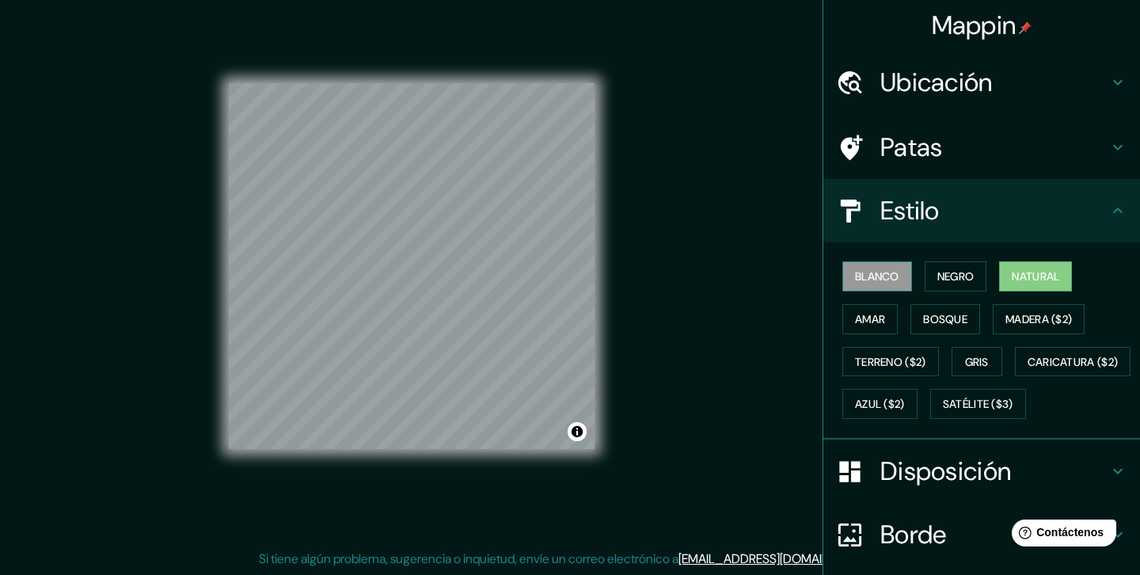
click at [897, 288] on button "Blanco" at bounding box center [877, 276] width 70 height 30
click at [937, 278] on button "Negro" at bounding box center [955, 276] width 63 height 30
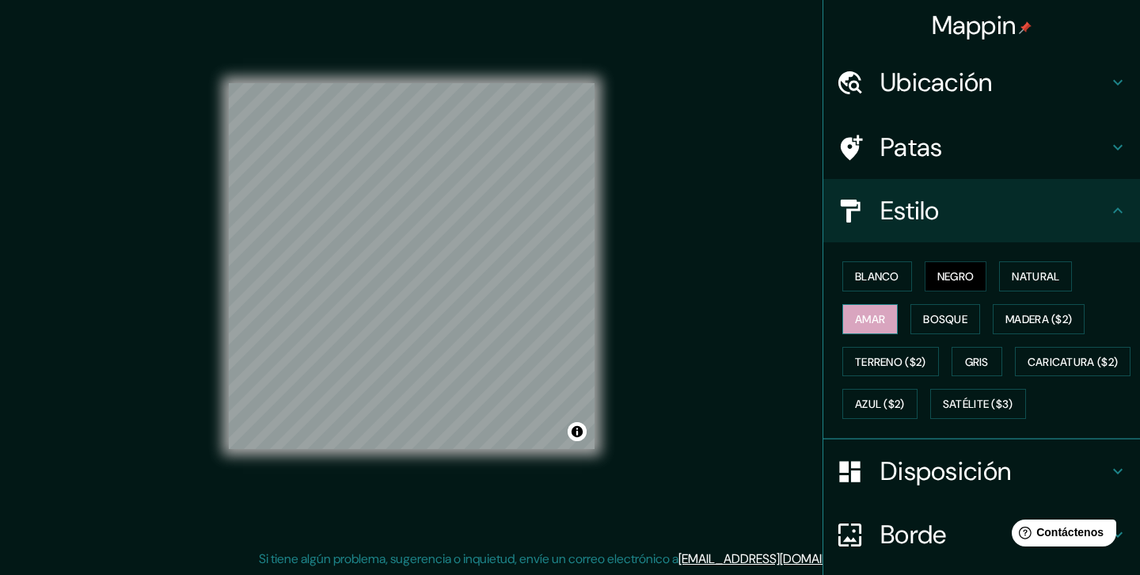
click at [898, 313] on button "Amar" at bounding box center [869, 319] width 55 height 30
click at [939, 326] on font "Bosque" at bounding box center [945, 319] width 44 height 14
